Goal: Find specific page/section: Find specific page/section

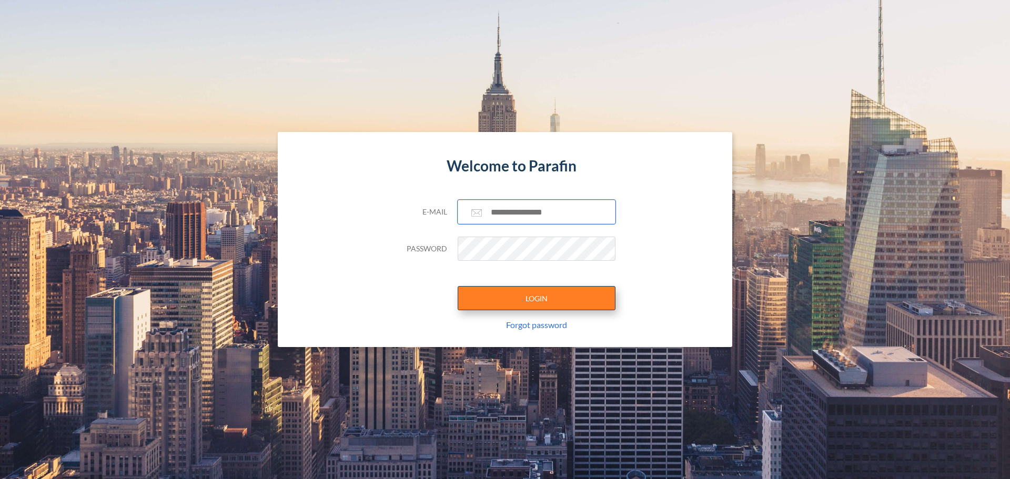
type input "**********"
click at [518, 298] on button "LOGIN" at bounding box center [537, 298] width 158 height 24
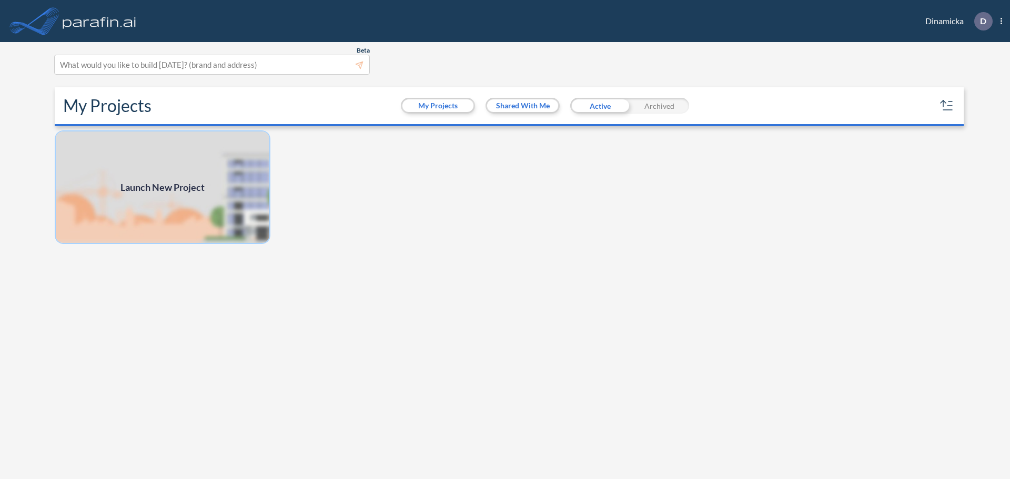
click at [212, 167] on img at bounding box center [163, 187] width 216 height 114
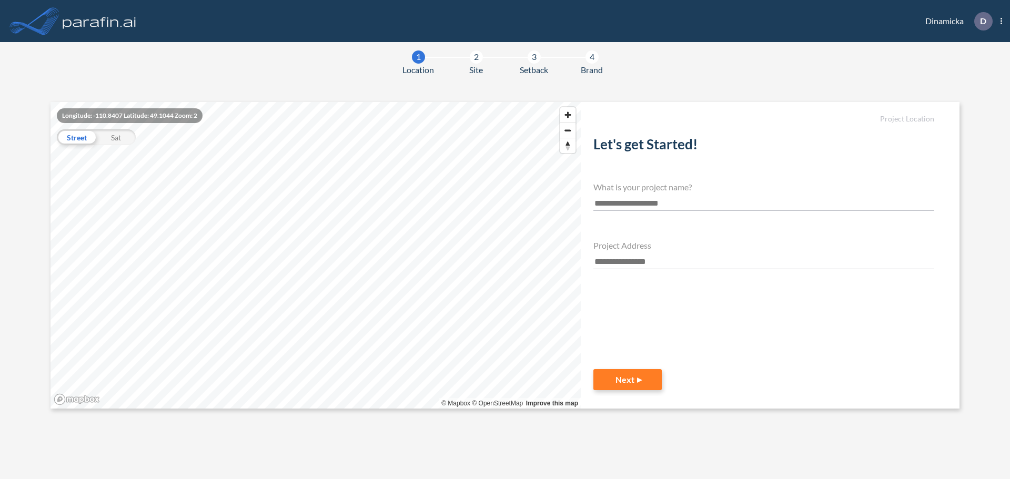
click at [84, 17] on img at bounding box center [100, 21] width 78 height 21
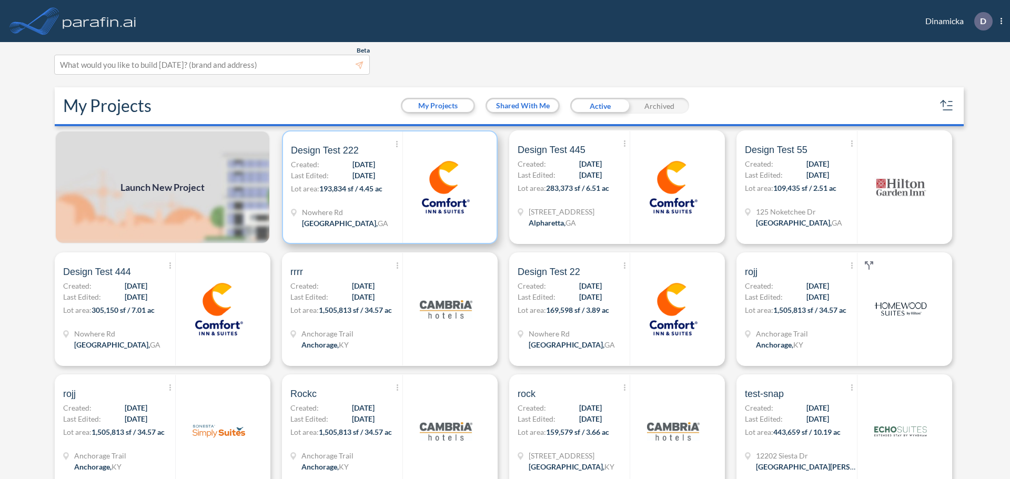
click at [426, 211] on img at bounding box center [445, 187] width 53 height 53
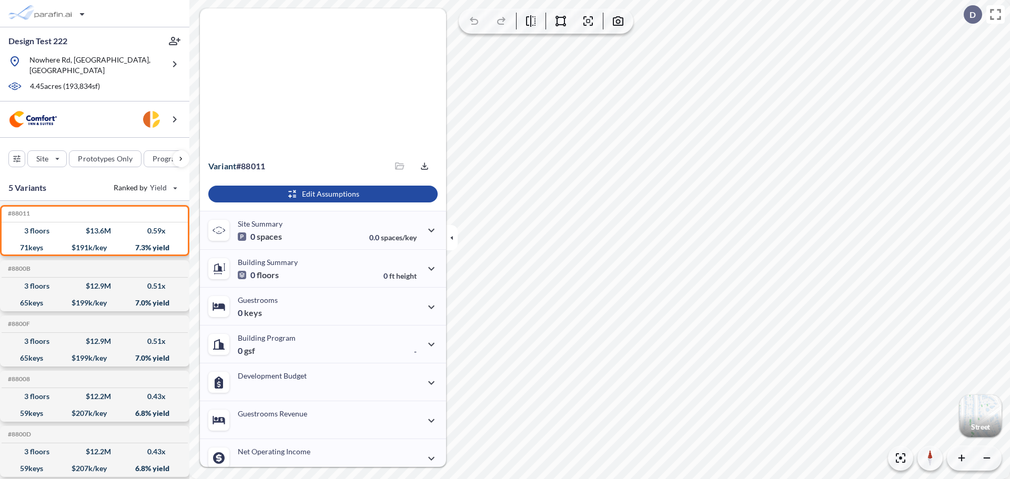
click at [454, 232] on icon "button" at bounding box center [452, 238] width 12 height 12
